Goal: Obtain resource: Obtain resource

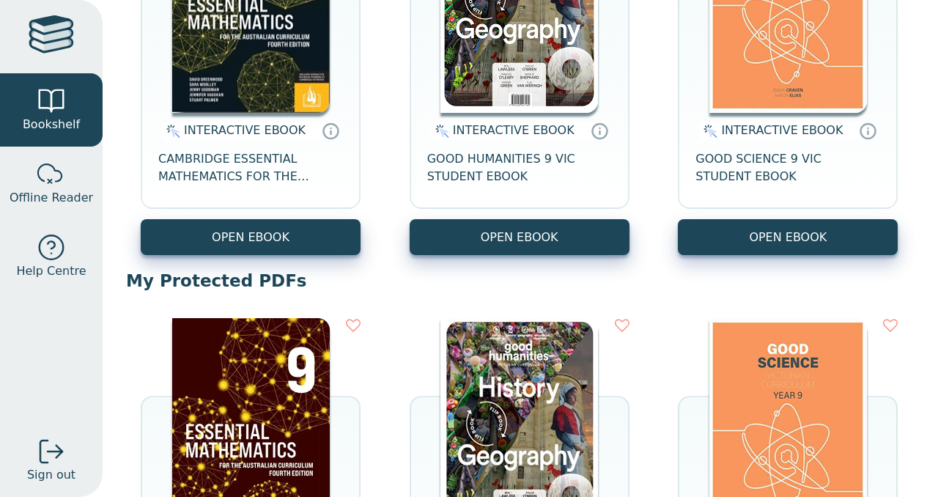
scroll to position [308, 0]
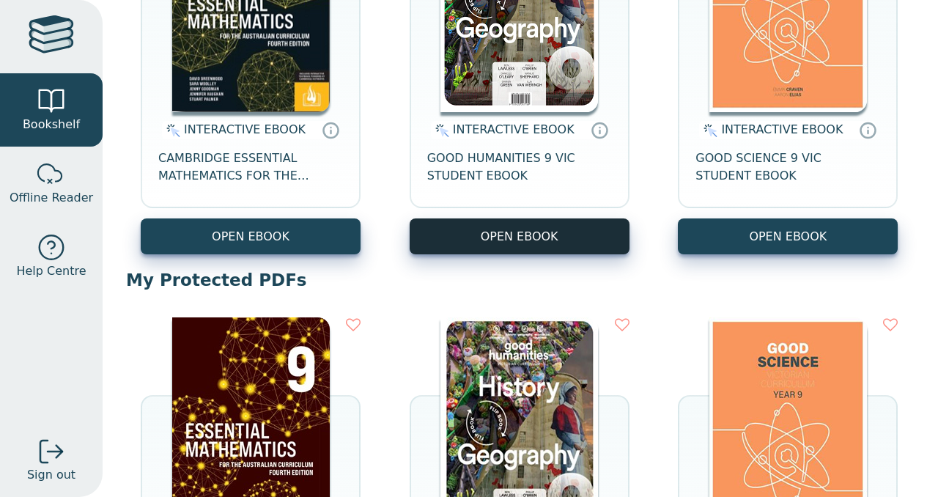
click at [549, 244] on button "OPEN EBOOK" at bounding box center [519, 236] width 220 height 36
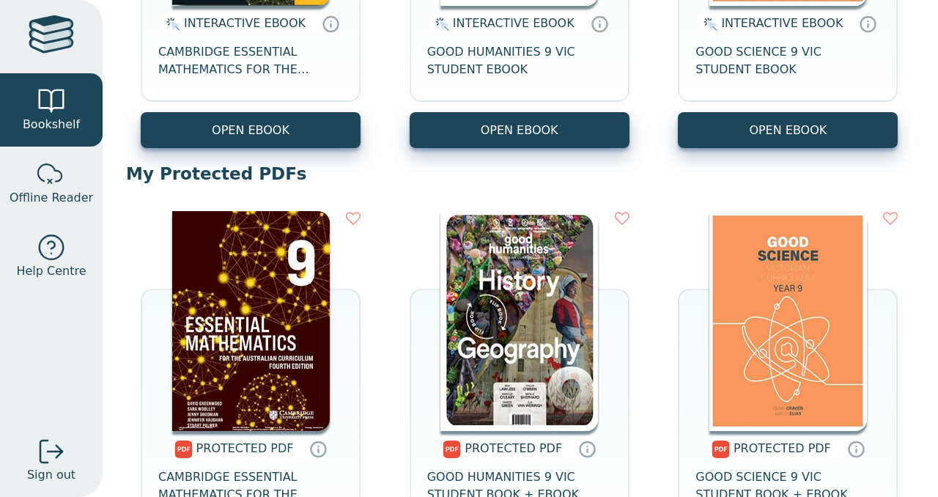
scroll to position [411, 0]
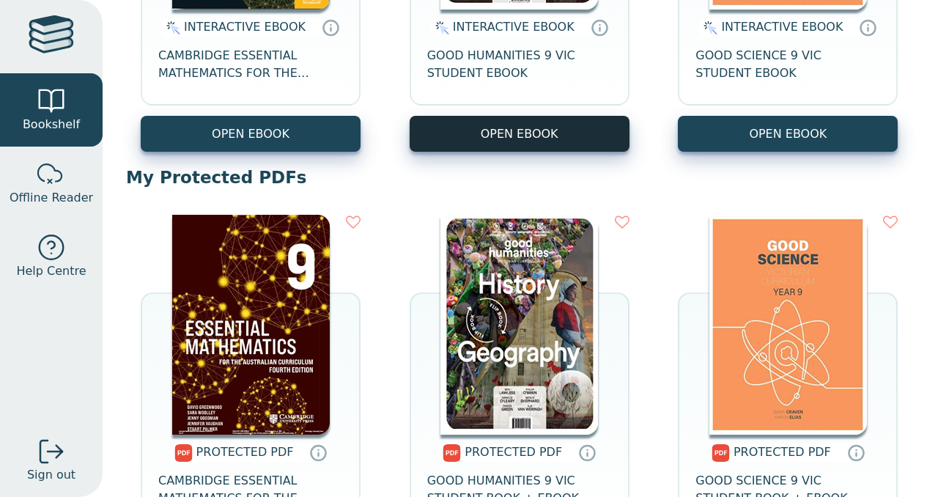
click at [487, 144] on button "OPEN EBOOK" at bounding box center [519, 134] width 220 height 36
